Goal: Transaction & Acquisition: Subscribe to service/newsletter

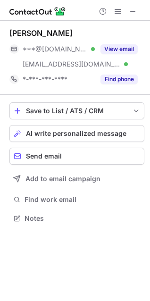
scroll to position [212, 150]
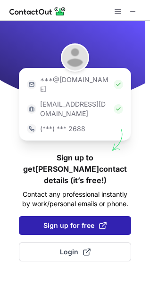
click at [83, 221] on span "Sign up for free" at bounding box center [74, 225] width 63 height 9
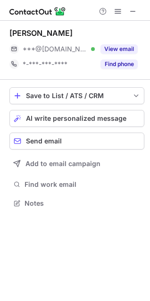
scroll to position [197, 150]
click at [137, 8] on button at bounding box center [132, 11] width 11 height 11
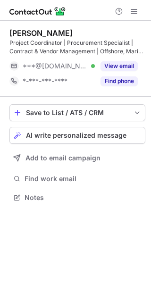
scroll to position [191, 151]
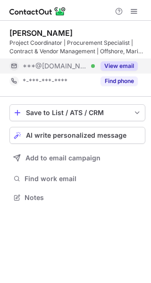
click at [120, 67] on button "View email" at bounding box center [118, 65] width 37 height 9
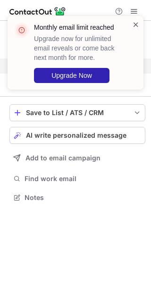
click at [135, 24] on span at bounding box center [136, 24] width 8 height 9
